Goal: Task Accomplishment & Management: Manage account settings

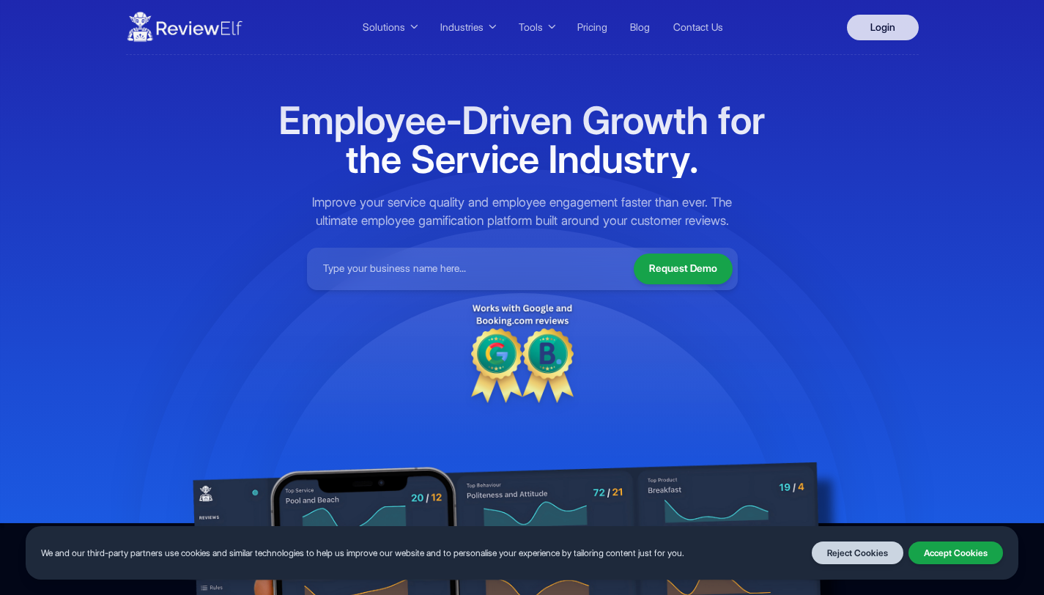
click at [869, 36] on link "Login" at bounding box center [883, 28] width 72 height 26
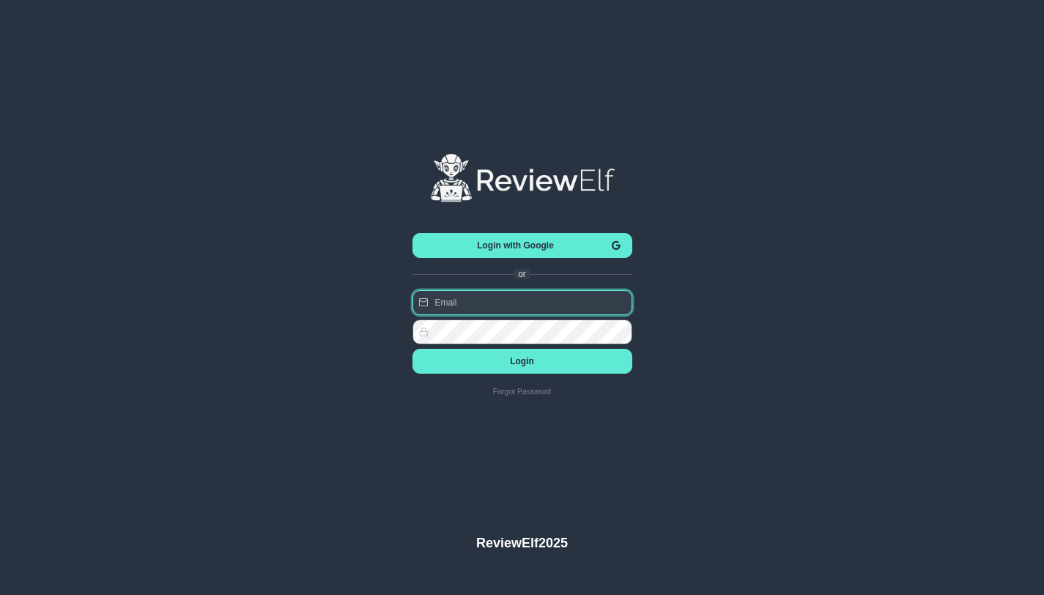
click at [522, 303] on input "text" at bounding box center [522, 302] width 220 height 25
type input "demo76@reviewelf.com"
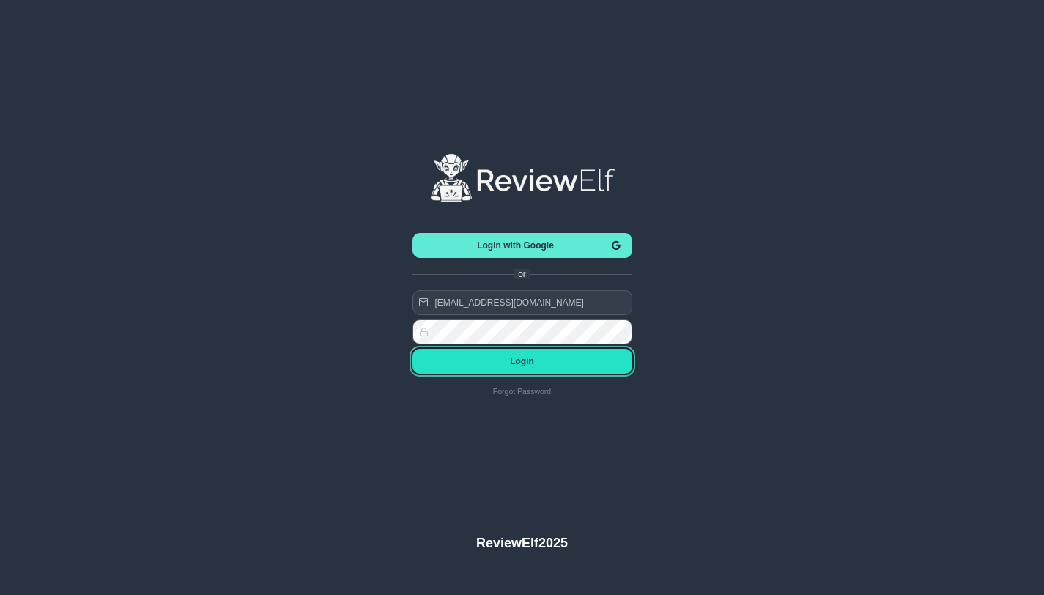
click at [550, 363] on span "Login" at bounding box center [522, 361] width 196 height 10
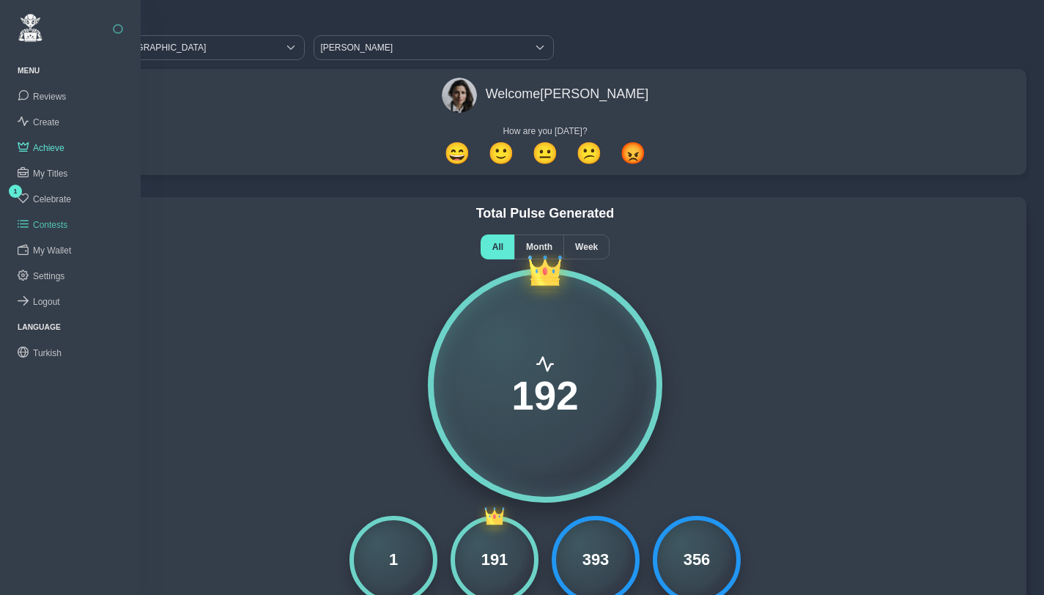
click at [57, 223] on span "Contests" at bounding box center [50, 225] width 34 height 10
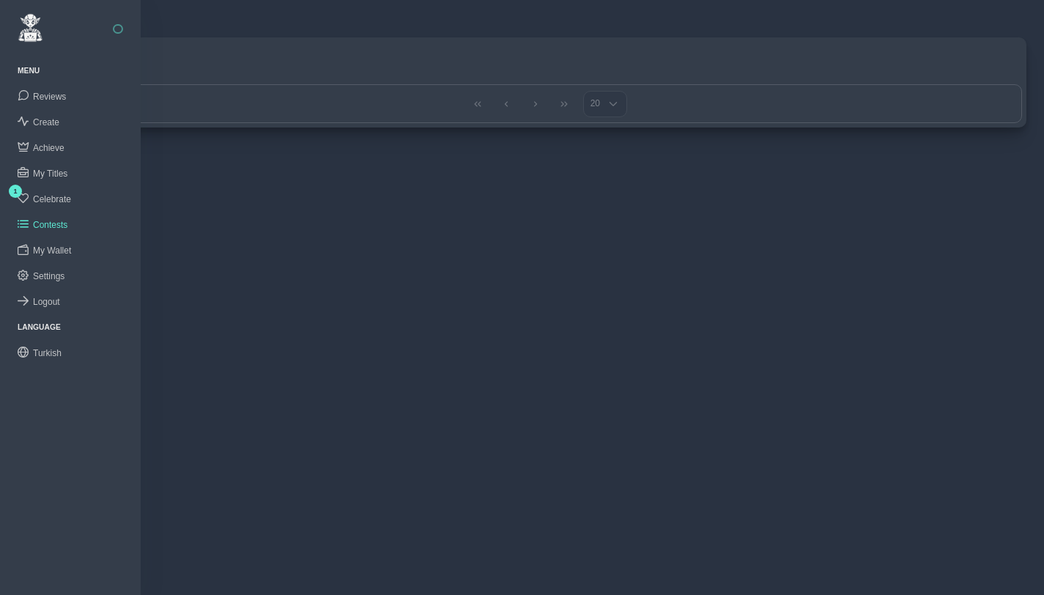
click at [115, 29] on button "button" at bounding box center [118, 29] width 10 height 10
click at [43, 348] on span "Turkish" at bounding box center [47, 353] width 29 height 10
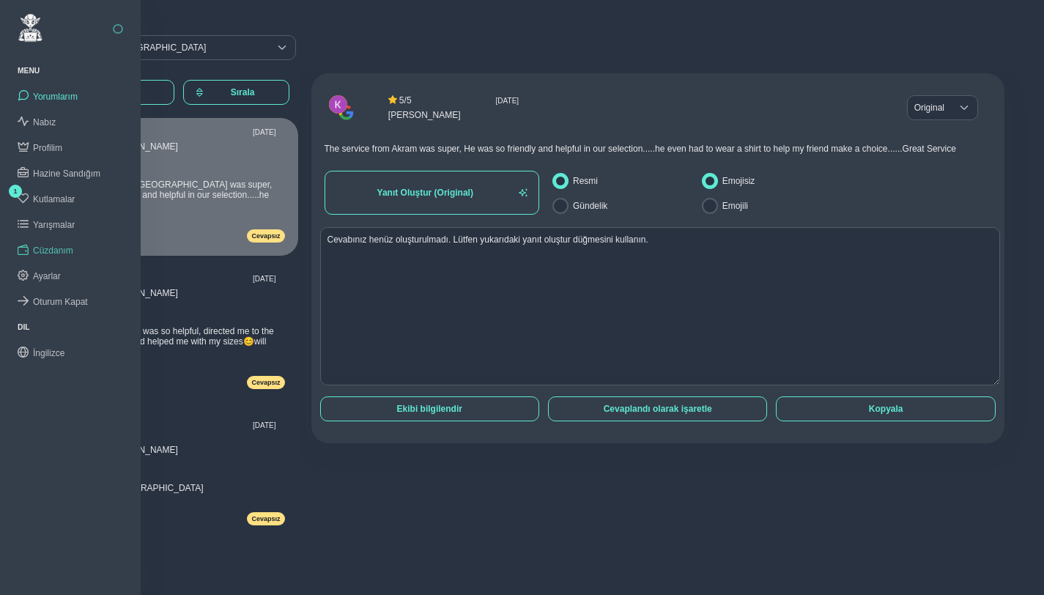
click at [62, 245] on span "Cüzdanım" at bounding box center [53, 250] width 40 height 10
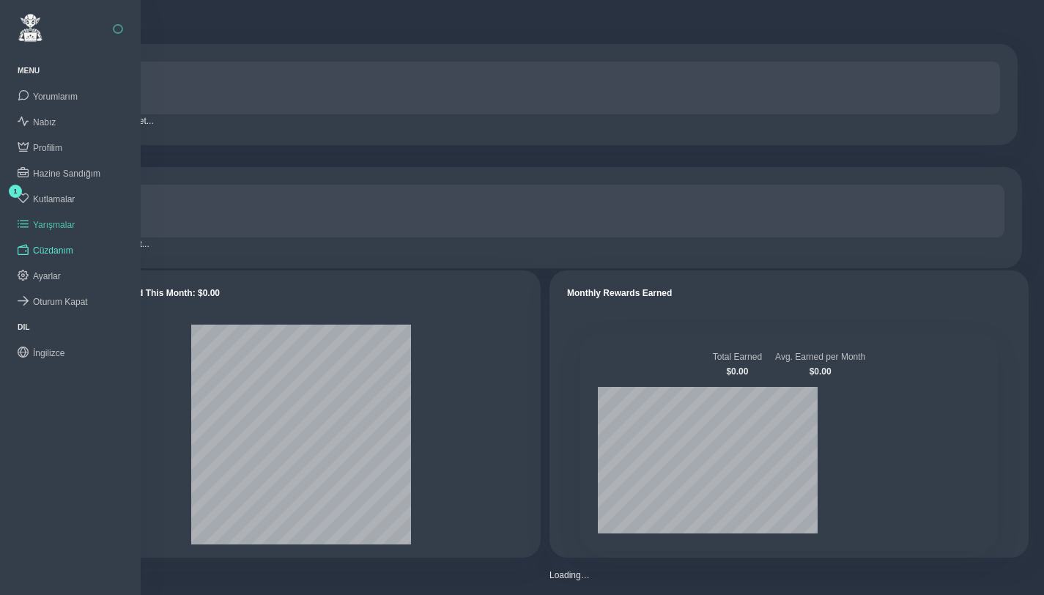
click at [62, 224] on span "Yarışmalar" at bounding box center [54, 225] width 42 height 10
